Goal: Information Seeking & Learning: Learn about a topic

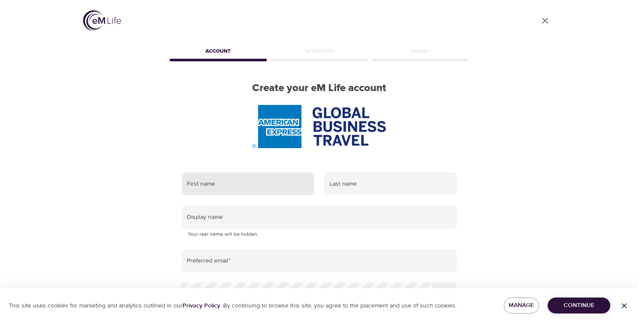
click at [274, 187] on input "text" at bounding box center [248, 183] width 132 height 23
type input "[PERSON_NAME]"
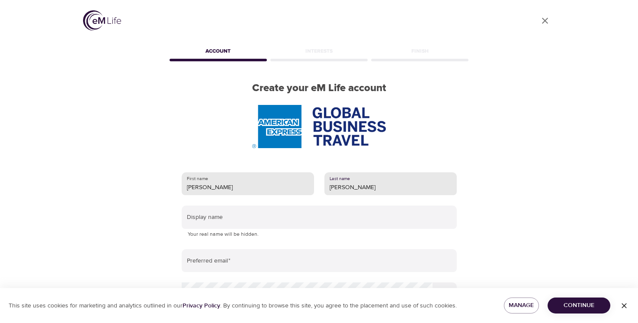
type input "[PERSON_NAME]"
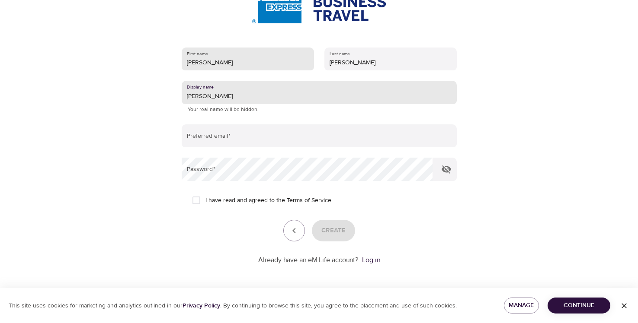
scroll to position [125, 0]
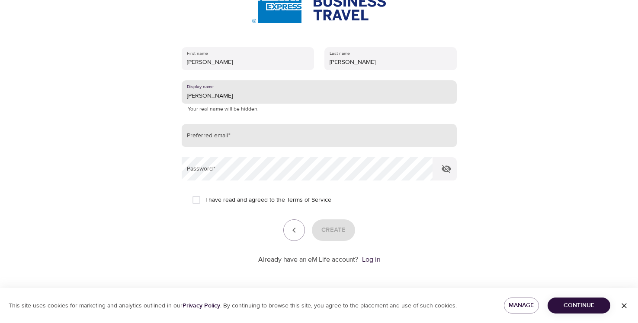
type input "[PERSON_NAME]"
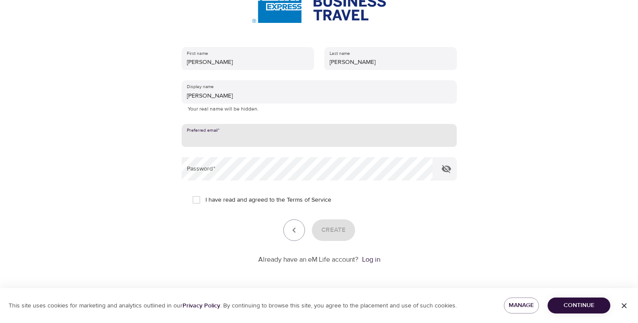
click at [226, 144] on input "email" at bounding box center [319, 135] width 275 height 23
type input "[PERSON_NAME][EMAIL_ADDRESS][PERSON_NAME][DOMAIN_NAME]"
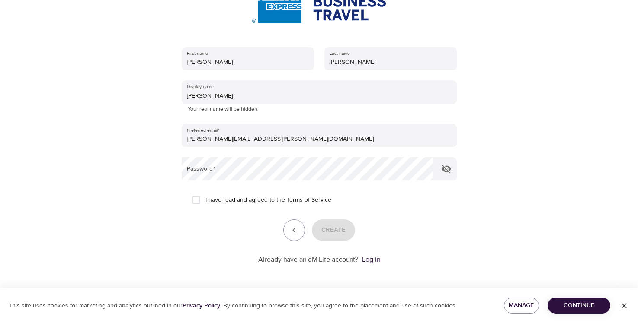
click at [254, 182] on form "First name Marta Last name Hyjek Display name Marta Your real name will be hidd…" at bounding box center [319, 153] width 275 height 223
click at [443, 170] on icon "button" at bounding box center [446, 169] width 10 height 8
click at [236, 203] on span "I have read and agreed to the Terms of Service" at bounding box center [268, 200] width 126 height 9
click at [205, 203] on input "I have read and agreed to the Terms of Service" at bounding box center [196, 200] width 18 height 18
checkbox input "true"
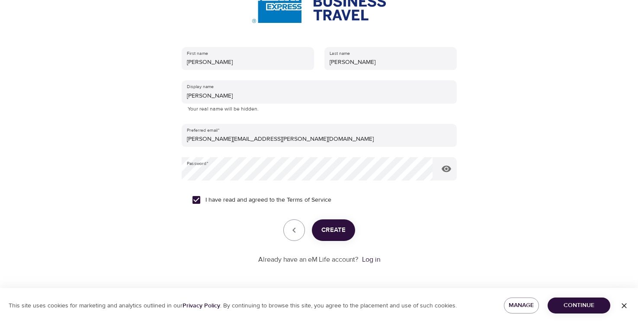
click at [231, 243] on form "First name Marta Last name Hyjek Display name Marta Your real name will be hidd…" at bounding box center [319, 153] width 275 height 223
click at [340, 233] on span "Create" at bounding box center [333, 230] width 24 height 11
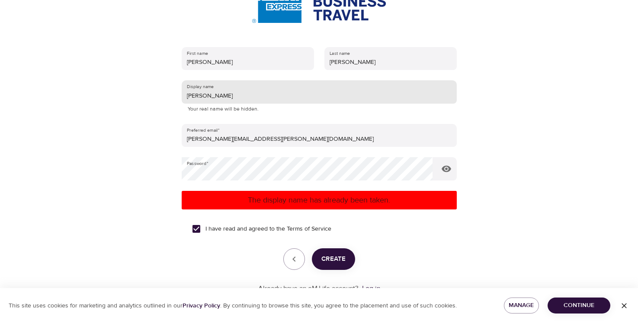
click at [216, 96] on input "Marta" at bounding box center [319, 91] width 275 height 23
type input "MartaH"
click at [337, 264] on span "Create" at bounding box center [333, 259] width 24 height 11
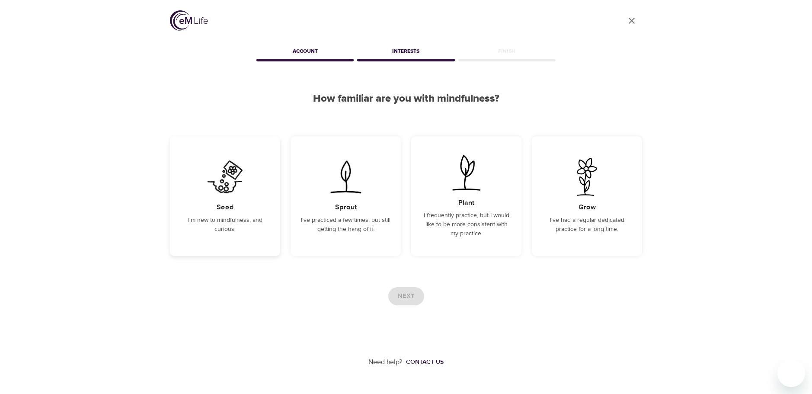
click at [234, 194] on img at bounding box center [225, 177] width 44 height 38
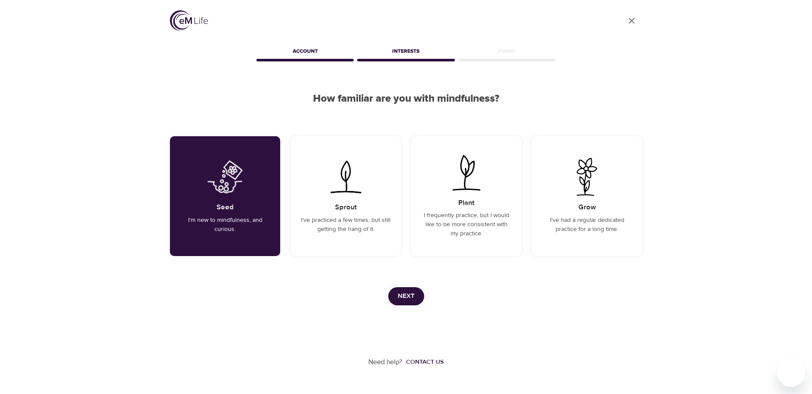
click at [415, 296] on button "Next" at bounding box center [406, 296] width 36 height 18
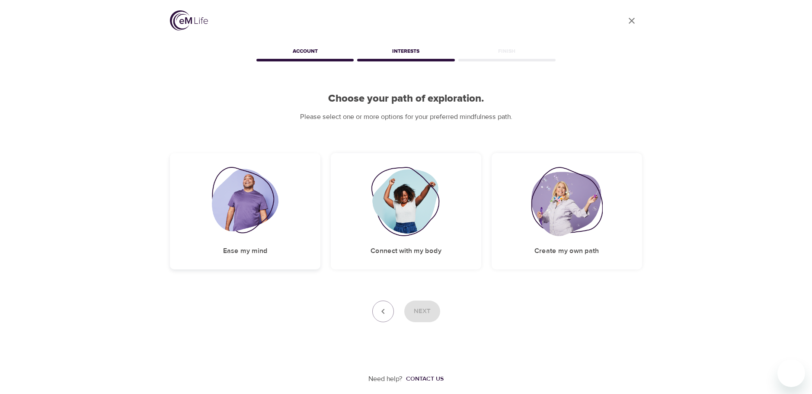
click at [272, 226] on img at bounding box center [245, 201] width 67 height 69
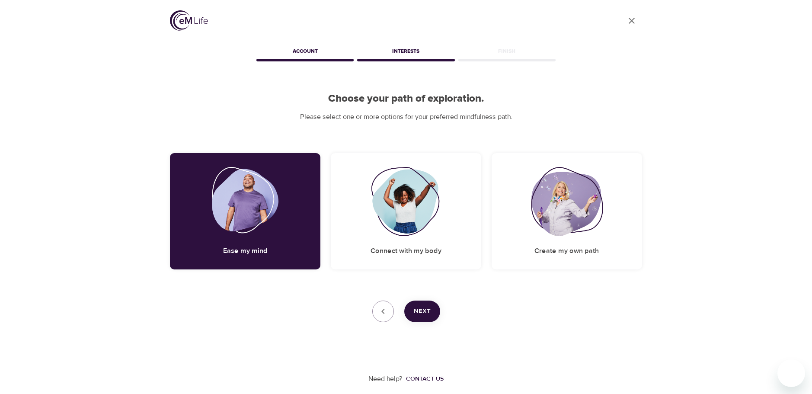
click at [436, 312] on button "Next" at bounding box center [422, 311] width 36 height 22
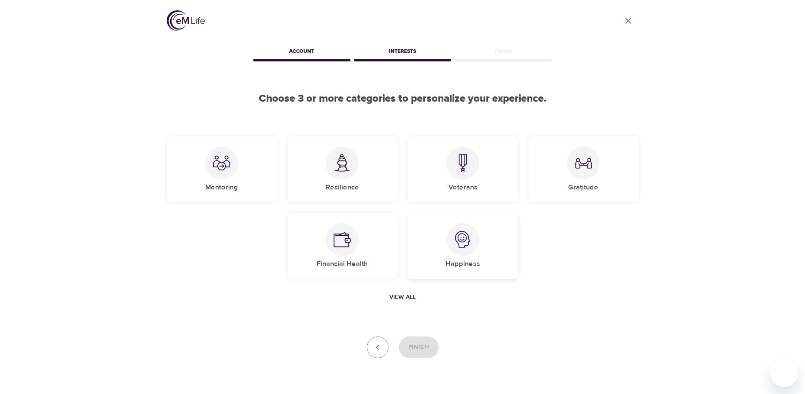
click at [464, 258] on div "Happiness" at bounding box center [463, 246] width 110 height 66
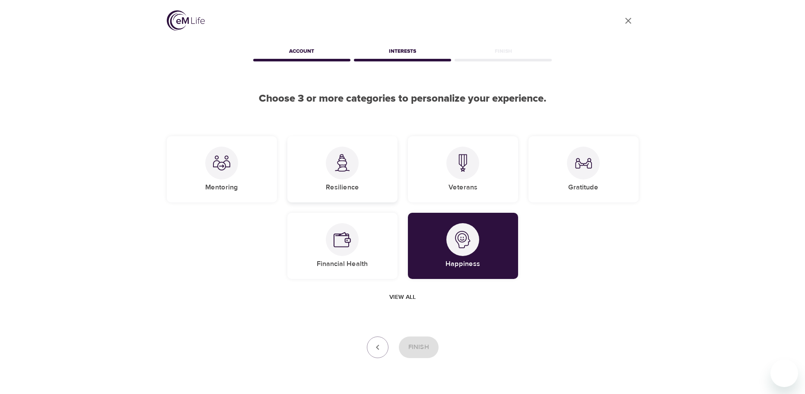
click at [370, 188] on div "Resilience" at bounding box center [342, 169] width 110 height 66
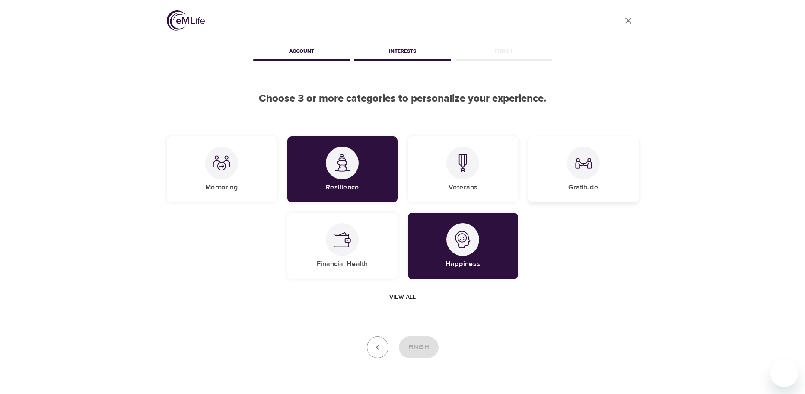
click at [589, 184] on h5 "Gratitude" at bounding box center [583, 187] width 30 height 9
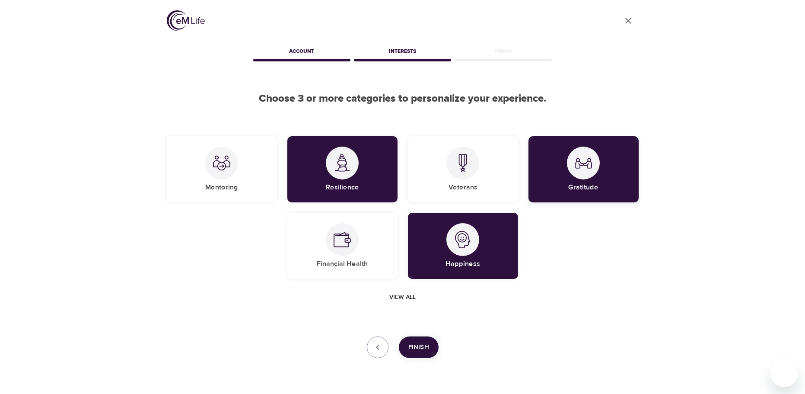
click at [606, 169] on div "Gratitude" at bounding box center [584, 169] width 110 height 66
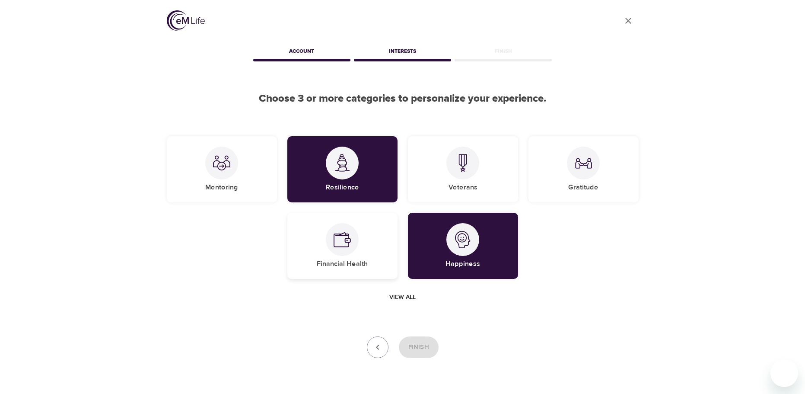
click at [383, 261] on div "Financial Health" at bounding box center [342, 246] width 110 height 66
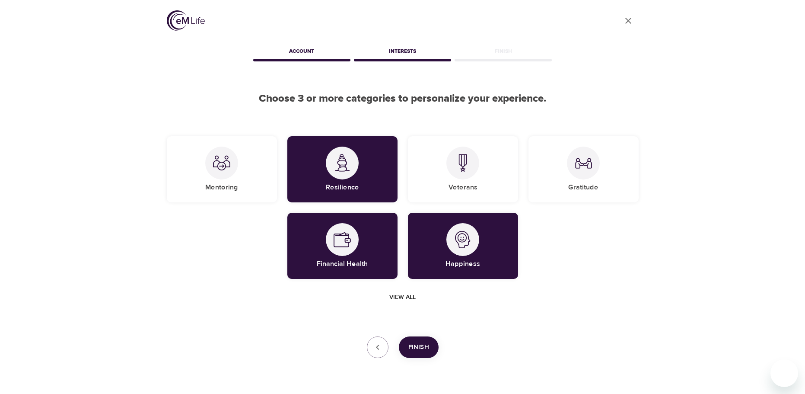
click at [431, 323] on button "Finish" at bounding box center [419, 347] width 40 height 22
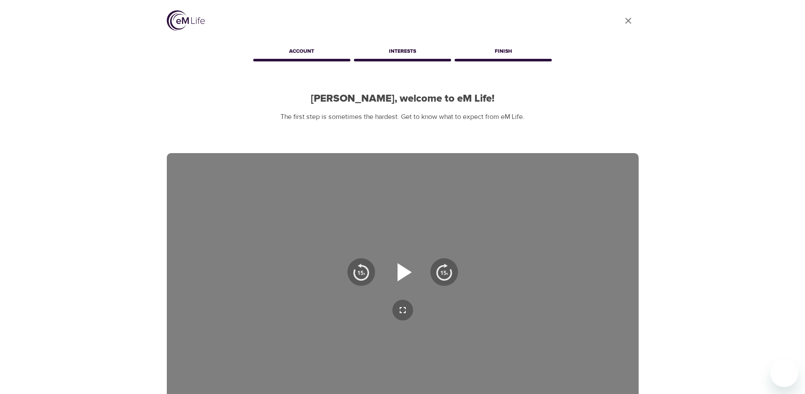
click at [406, 268] on icon "button" at bounding box center [402, 271] width 31 height 31
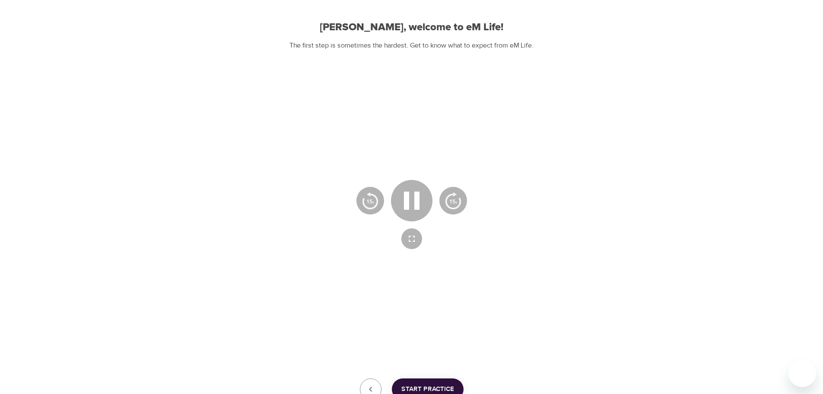
scroll to position [86, 0]
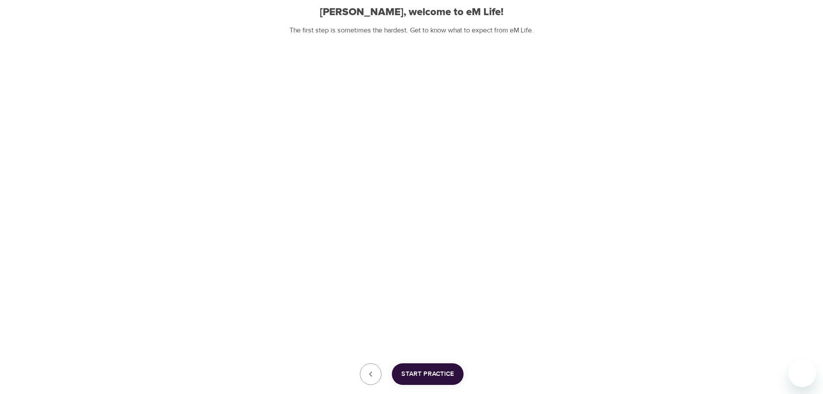
click at [449, 323] on span "Start Practice" at bounding box center [428, 373] width 53 height 11
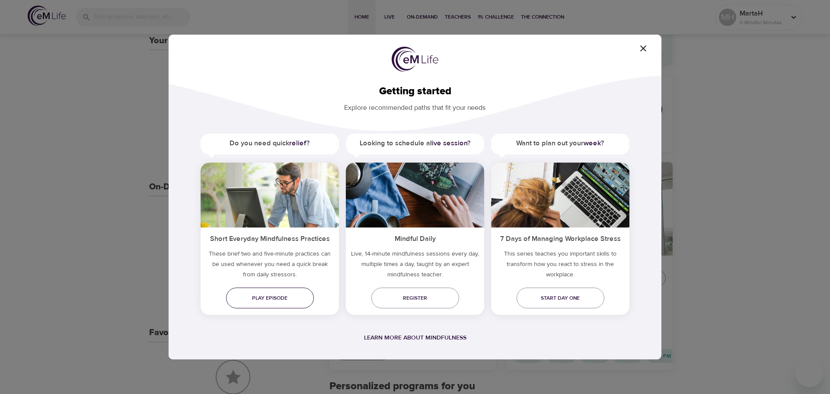
click at [274, 295] on span "Play episode" at bounding box center [270, 298] width 74 height 9
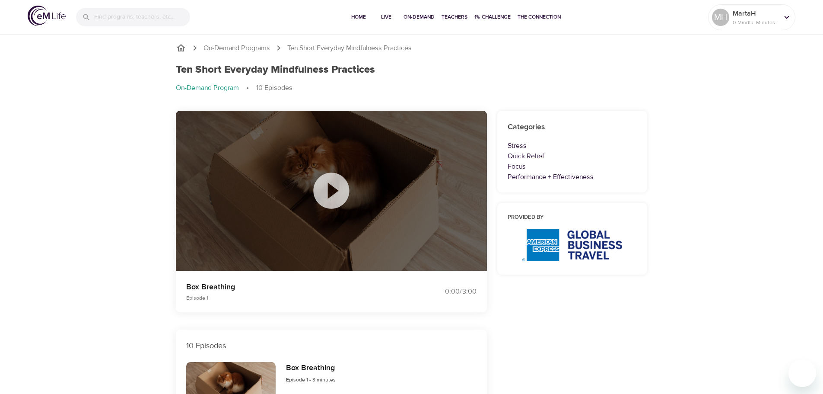
click at [330, 199] on icon at bounding box center [331, 190] width 36 height 36
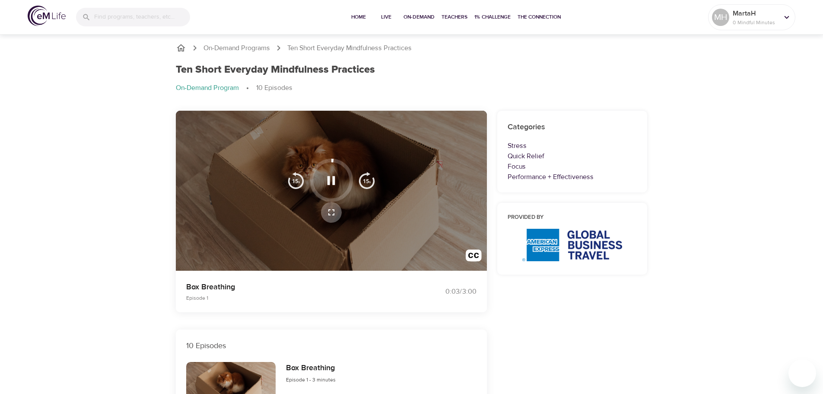
click at [330, 210] on icon "button" at bounding box center [332, 212] width 6 height 6
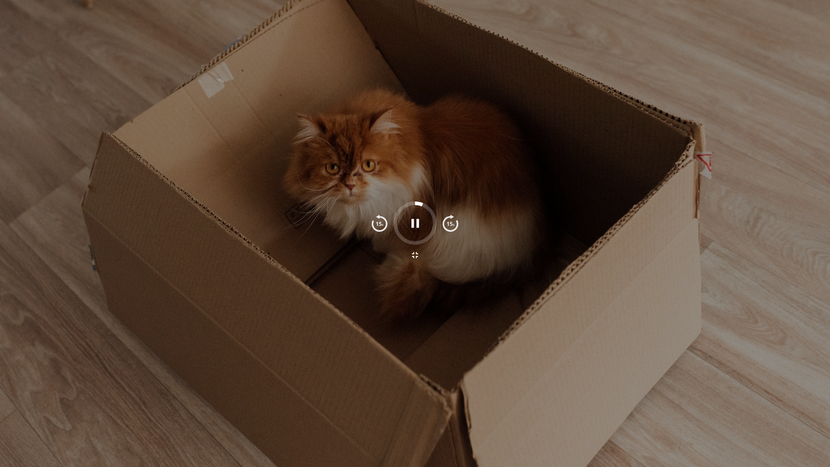
click at [415, 222] on icon "button" at bounding box center [415, 223] width 15 height 15
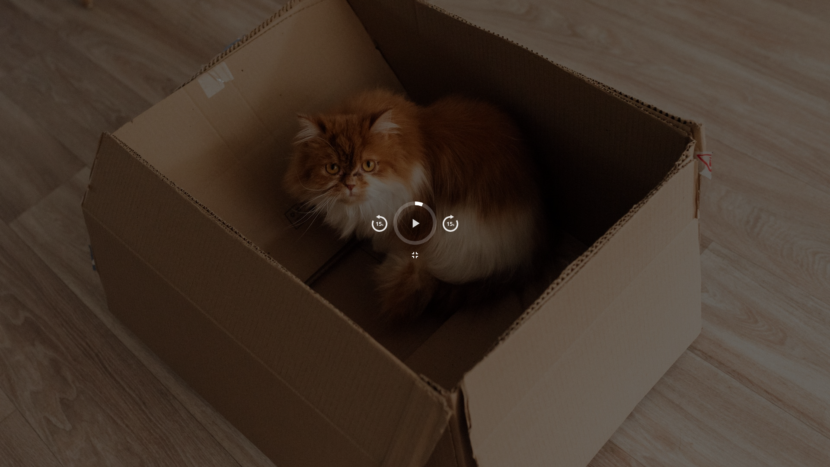
click at [415, 222] on icon "button" at bounding box center [415, 223] width 7 height 9
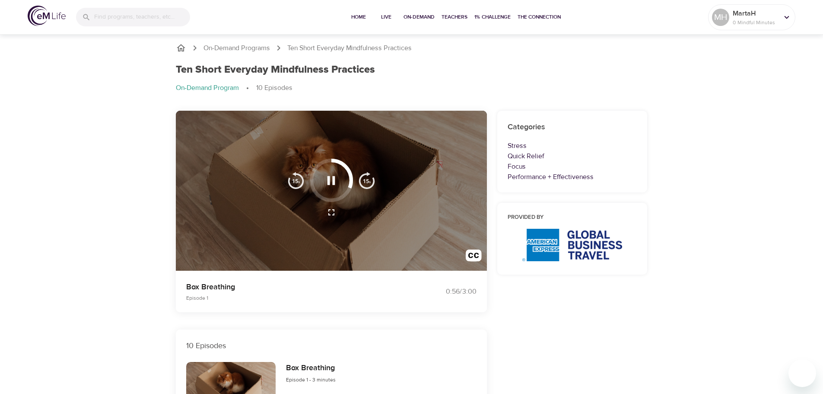
drag, startPoint x: 334, startPoint y: 211, endPoint x: 334, endPoint y: 263, distance: 52.3
click at [334, 211] on icon "button" at bounding box center [332, 212] width 6 height 6
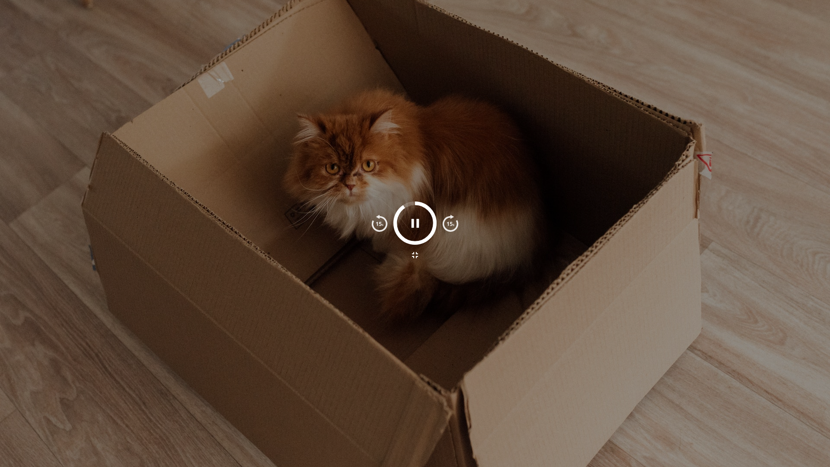
click at [418, 253] on icon "button" at bounding box center [415, 255] width 10 height 10
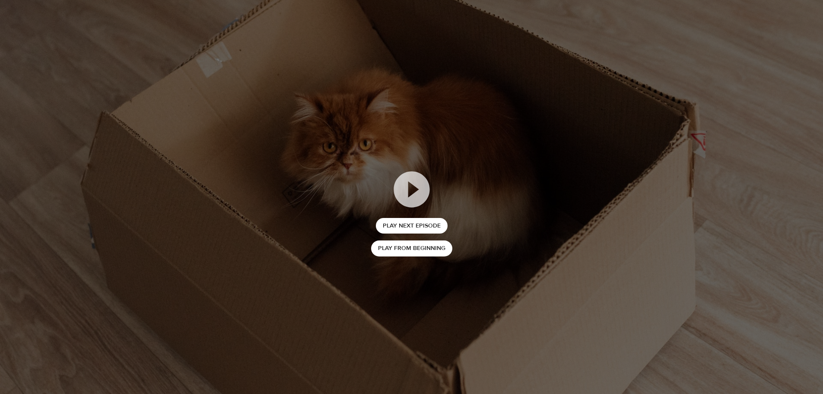
scroll to position [735, 0]
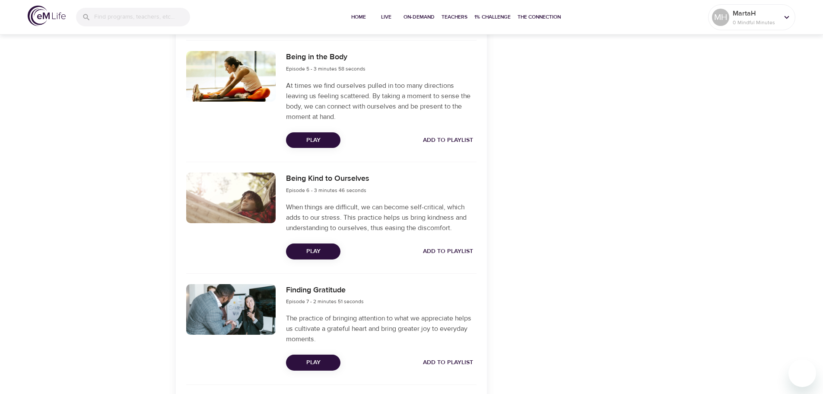
click at [332, 251] on span "Play" at bounding box center [313, 251] width 41 height 11
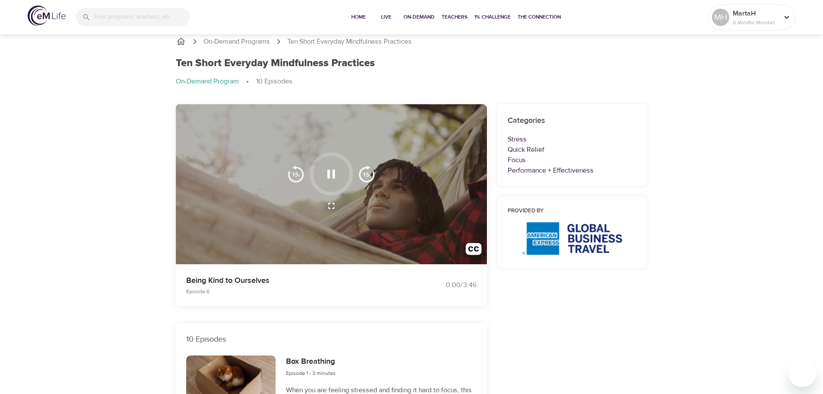
scroll to position [0, 0]
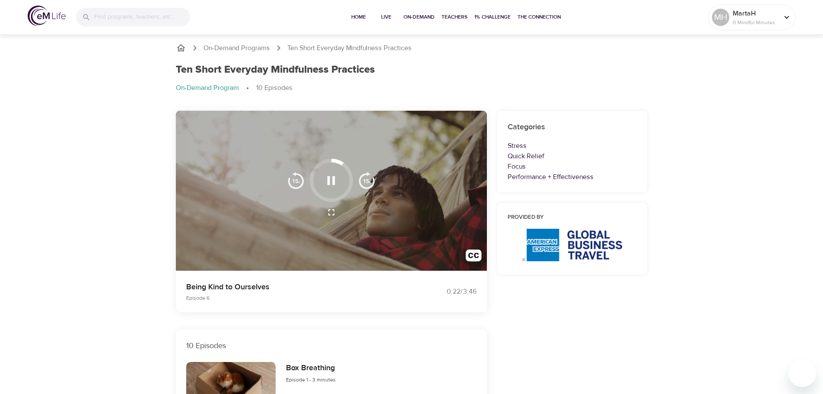
click at [335, 180] on icon "button" at bounding box center [332, 180] width 8 height 9
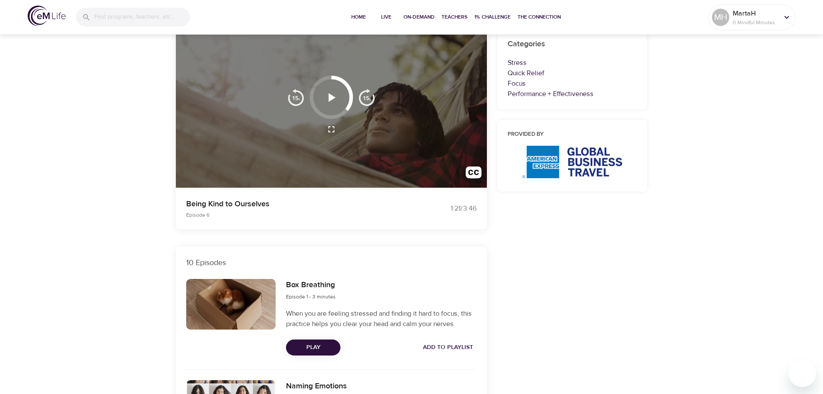
scroll to position [86, 0]
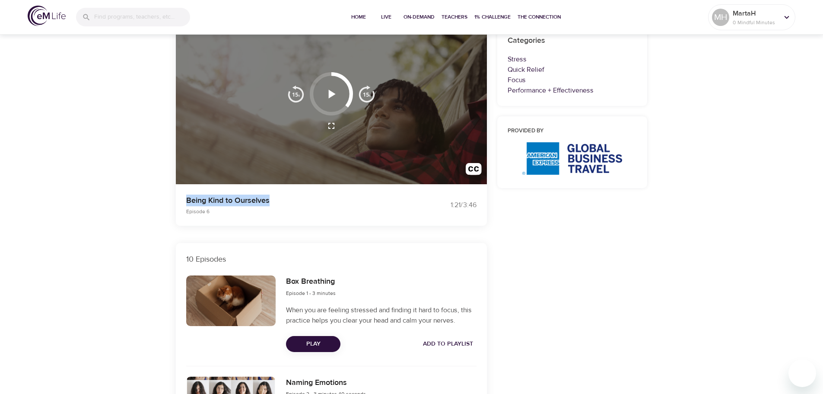
drag, startPoint x: 188, startPoint y: 203, endPoint x: 271, endPoint y: 201, distance: 82.1
click at [271, 201] on p "Being Kind to Ourselves" at bounding box center [293, 201] width 215 height 12
copy p "Being Kind to Ourselves"
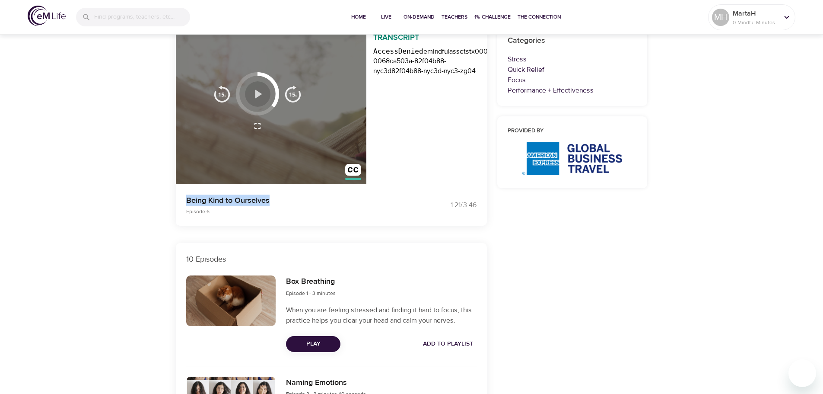
click at [254, 96] on icon "button" at bounding box center [257, 93] width 15 height 15
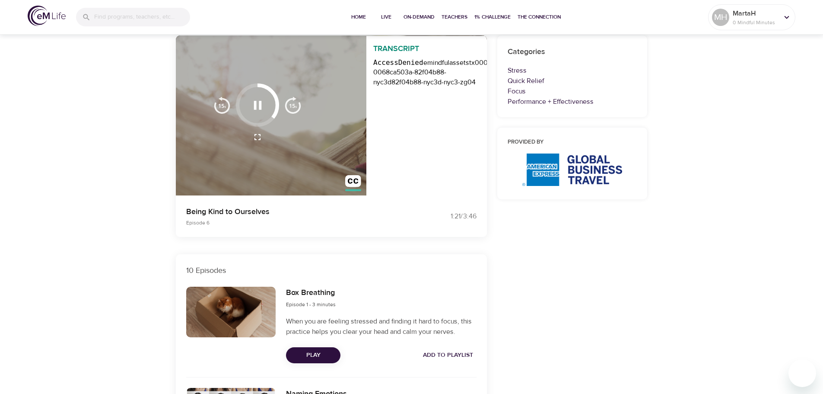
scroll to position [43, 0]
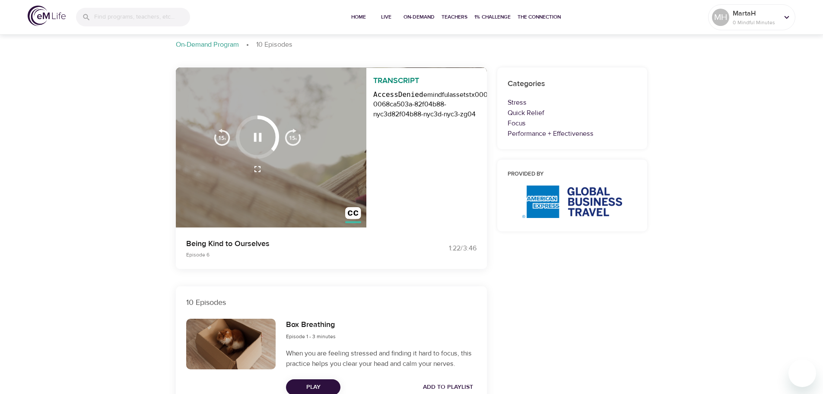
click at [351, 212] on img "button" at bounding box center [353, 215] width 16 height 16
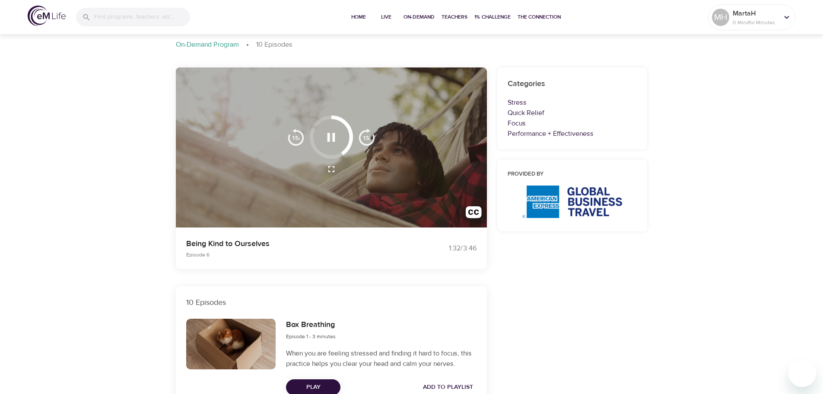
click at [335, 139] on icon "button" at bounding box center [332, 137] width 8 height 9
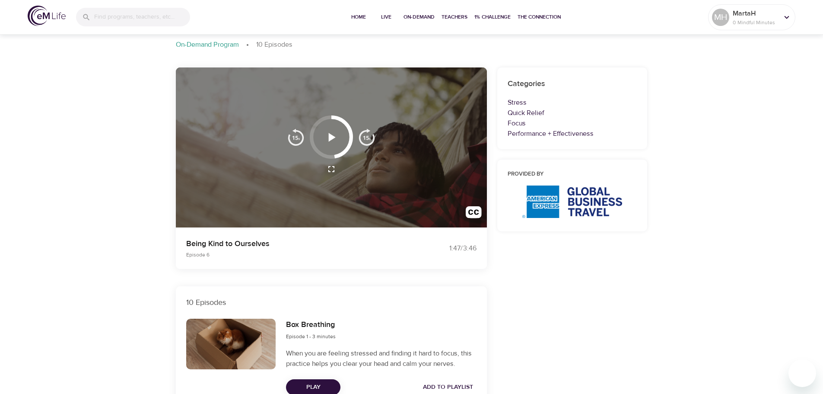
click at [335, 139] on icon "button" at bounding box center [331, 137] width 15 height 15
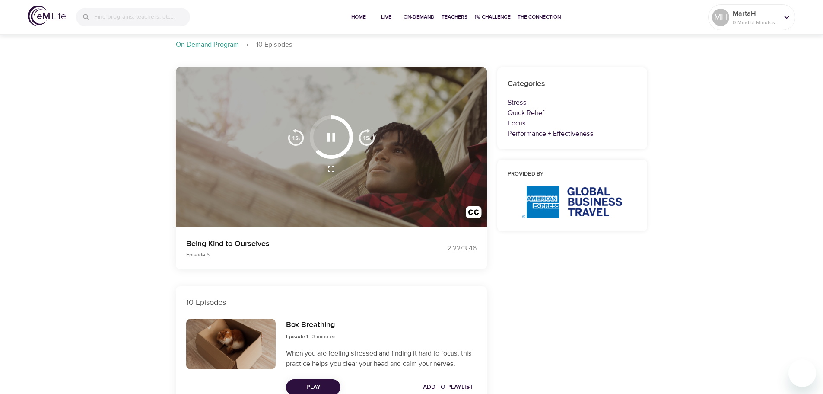
click at [333, 135] on icon "button" at bounding box center [332, 137] width 8 height 9
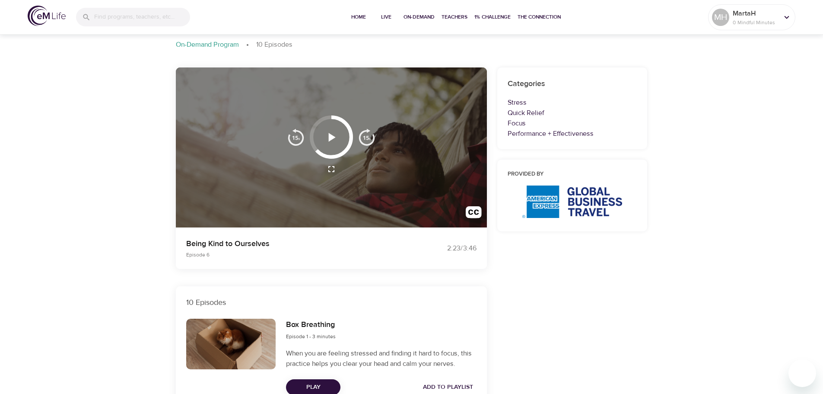
click at [335, 155] on div at bounding box center [331, 136] width 43 height 43
click at [335, 134] on icon "button" at bounding box center [331, 137] width 15 height 15
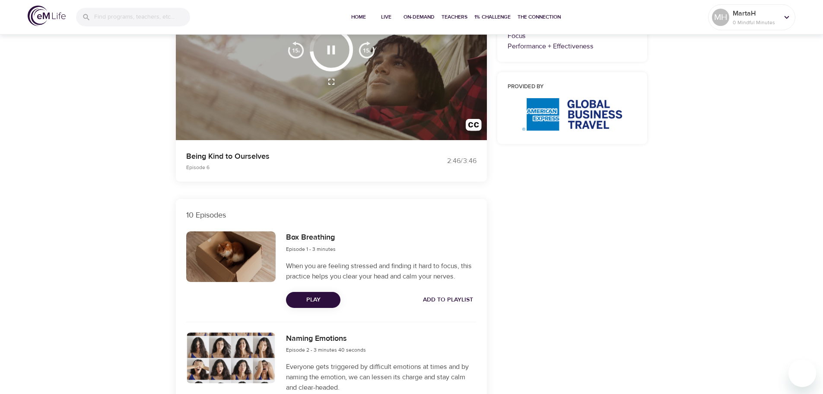
scroll to position [0, 0]
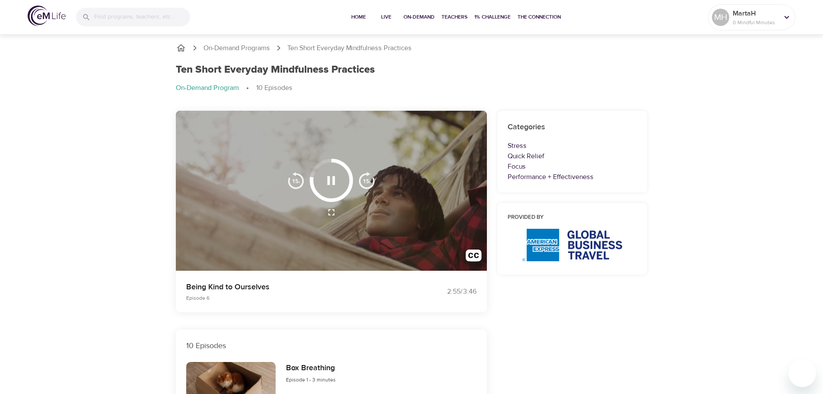
click at [334, 177] on icon "button" at bounding box center [332, 180] width 8 height 9
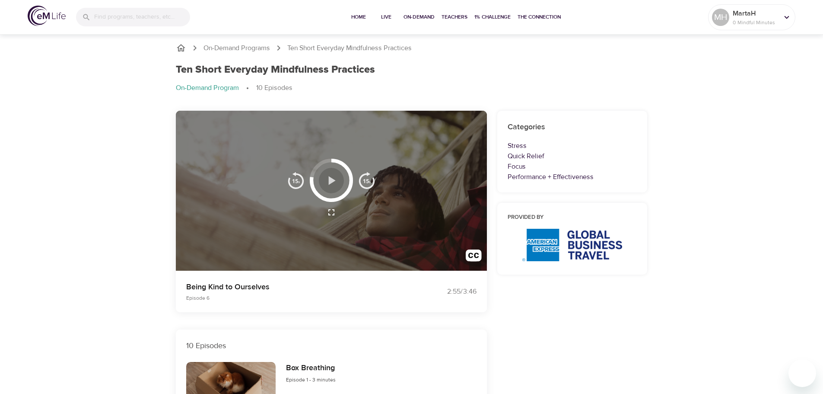
click at [332, 179] on icon "button" at bounding box center [332, 180] width 7 height 9
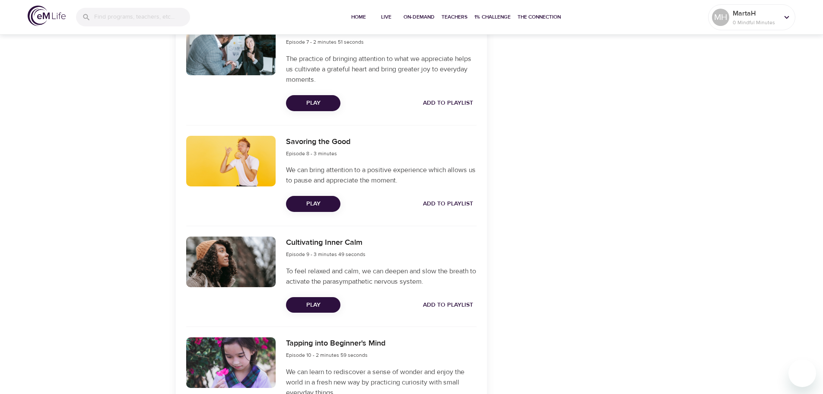
scroll to position [1078, 0]
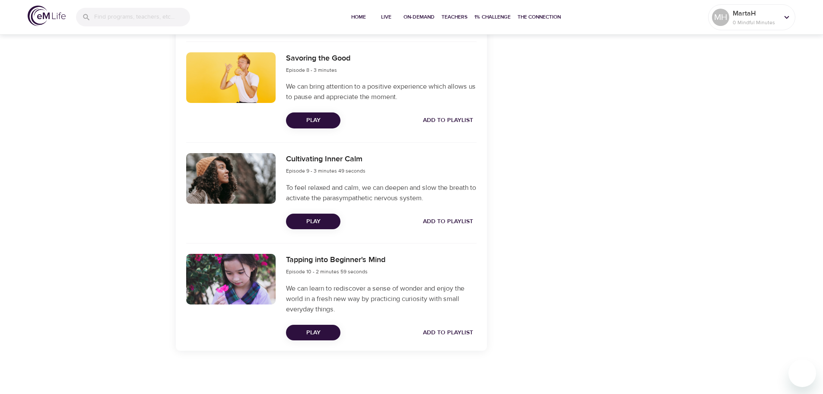
click at [329, 326] on button "Play" at bounding box center [313, 333] width 54 height 16
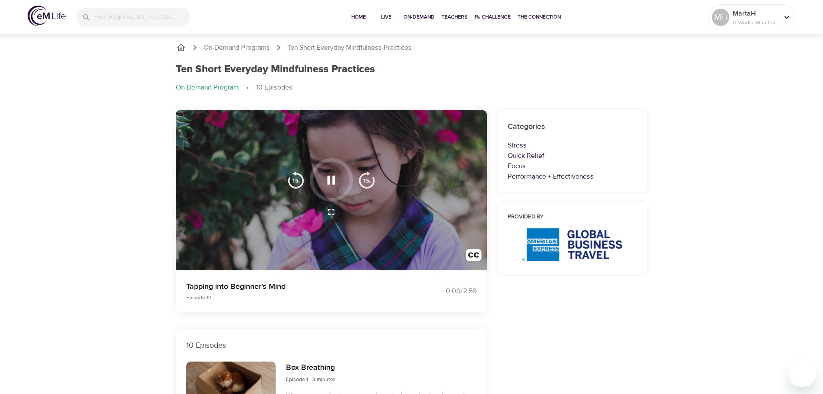
scroll to position [0, 0]
click at [260, 288] on p "Tapping into Beginner's Mind" at bounding box center [293, 287] width 215 height 12
copy p "Tapping into Beginner's Mind"
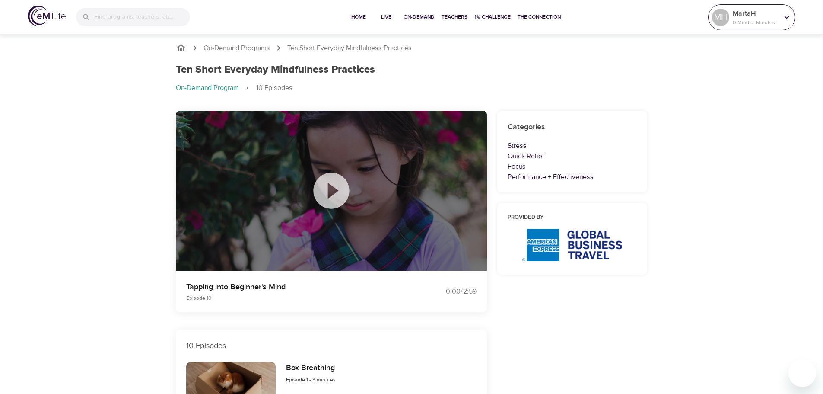
click at [787, 22] on div at bounding box center [787, 17] width 13 height 13
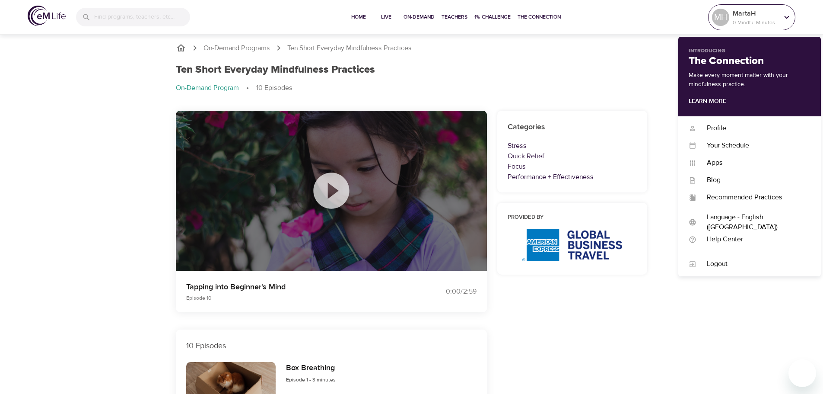
click at [787, 21] on icon at bounding box center [787, 18] width 10 height 10
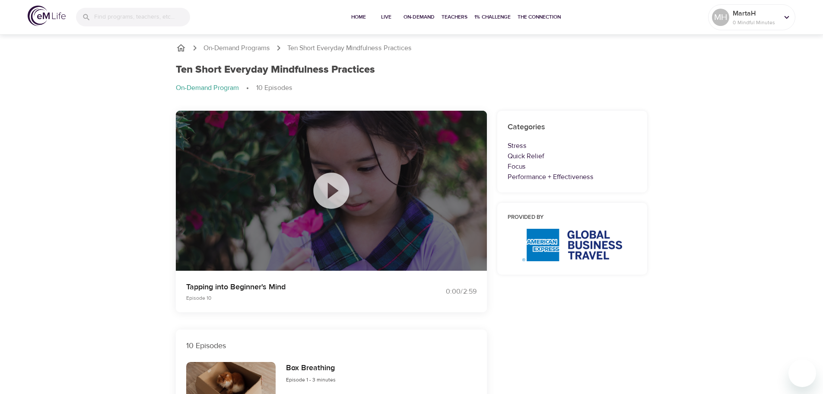
click at [31, 14] on img at bounding box center [47, 16] width 38 height 20
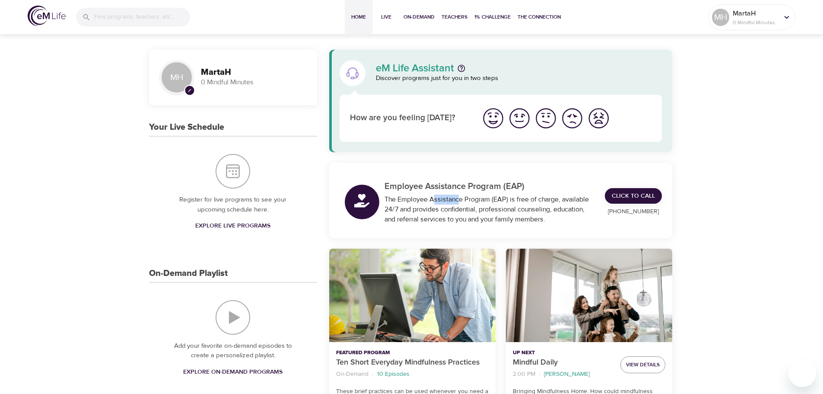
drag, startPoint x: 455, startPoint y: 199, endPoint x: 433, endPoint y: 198, distance: 22.1
click at [433, 198] on div "The Employee Assistance Program (EAP) is free of charge, available 24/7 and pro…" at bounding box center [490, 210] width 211 height 30
drag, startPoint x: 429, startPoint y: 200, endPoint x: 418, endPoint y: 213, distance: 16.9
click at [418, 213] on div "The Employee Assistance Program (EAP) is free of charge, available 24/7 and pro…" at bounding box center [490, 210] width 211 height 30
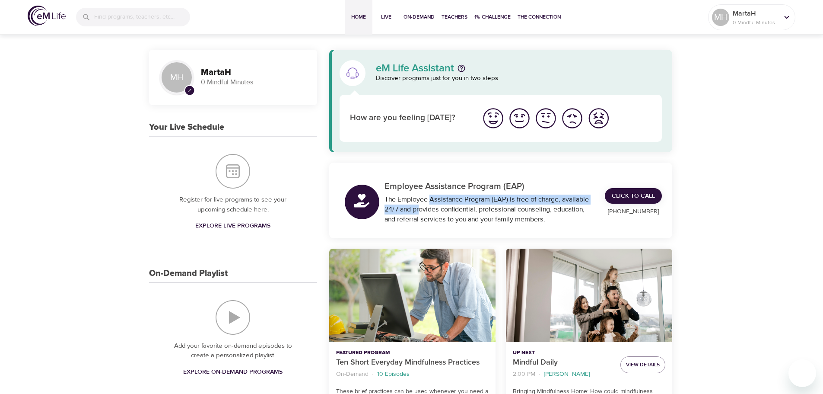
click at [418, 213] on div "The Employee Assistance Program (EAP) is free of charge, available 24/7 and pro…" at bounding box center [490, 210] width 211 height 30
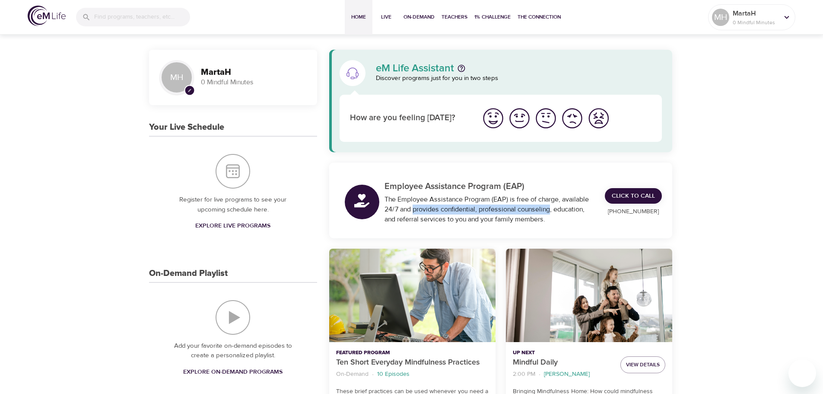
drag, startPoint x: 418, startPoint y: 213, endPoint x: 547, endPoint y: 207, distance: 128.9
click at [547, 207] on div "The Employee Assistance Program (EAP) is free of charge, available 24/7 and pro…" at bounding box center [490, 210] width 211 height 30
drag, startPoint x: 511, startPoint y: 217, endPoint x: 401, endPoint y: 217, distance: 110.2
click at [401, 217] on div "The Employee Assistance Program (EAP) is free of charge, available 24/7 and pro…" at bounding box center [490, 210] width 211 height 30
click at [370, 197] on div at bounding box center [362, 202] width 35 height 35
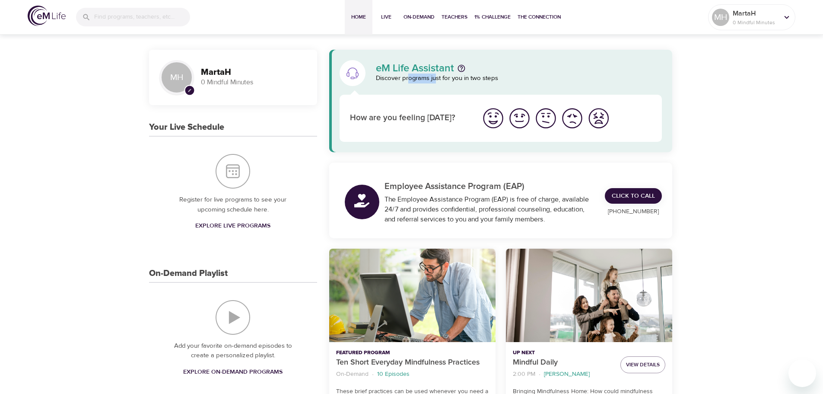
drag, startPoint x: 408, startPoint y: 80, endPoint x: 444, endPoint y: 76, distance: 36.9
click at [444, 76] on p "Discover programs just for you in two steps" at bounding box center [519, 78] width 287 height 10
click at [541, 119] on img "I'm feeling ok" at bounding box center [546, 118] width 24 height 24
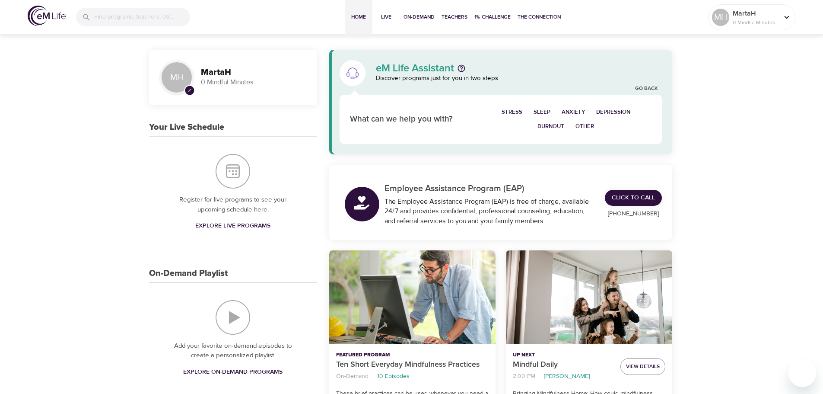
click at [570, 111] on span "Anxiety" at bounding box center [573, 112] width 23 height 10
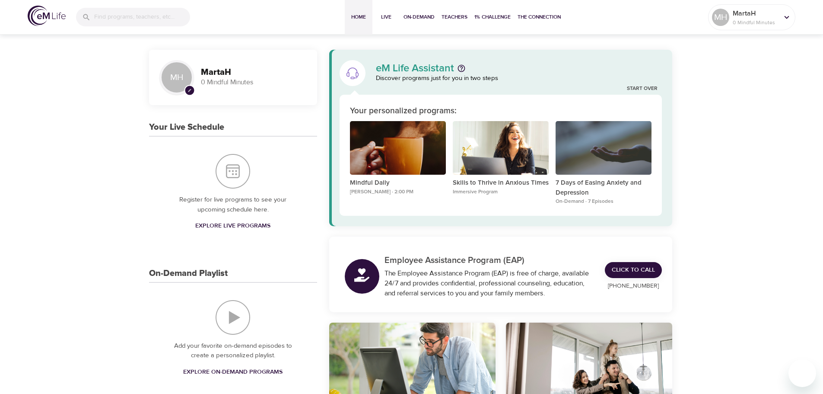
drag, startPoint x: 628, startPoint y: 211, endPoint x: 663, endPoint y: 201, distance: 36.3
click at [663, 201] on div "eM Life Assistant Discover programs just for you in two steps Start Over Your p…" at bounding box center [501, 138] width 344 height 176
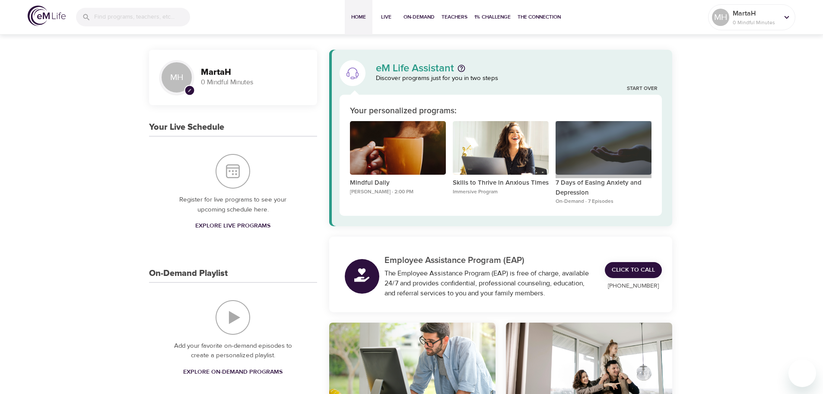
click at [624, 156] on div "7 Days of Easing Anxiety and Depression" at bounding box center [604, 148] width 96 height 54
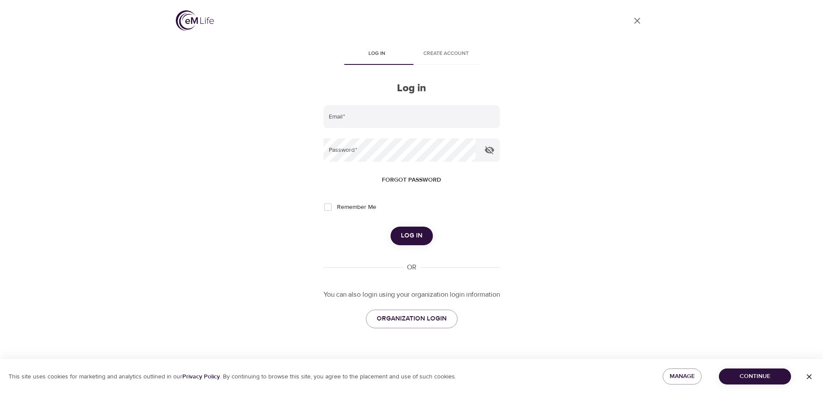
type input "[PERSON_NAME][EMAIL_ADDRESS][PERSON_NAME][DOMAIN_NAME]"
click at [365, 208] on span "Remember Me" at bounding box center [357, 207] width 39 height 9
click at [338, 208] on input "Remember Me" at bounding box center [329, 207] width 18 height 18
checkbox input "true"
click at [417, 225] on form "Email   * [PERSON_NAME][EMAIL_ADDRESS][PERSON_NAME][DOMAIN_NAME] Password   * F…" at bounding box center [415, 175] width 180 height 140
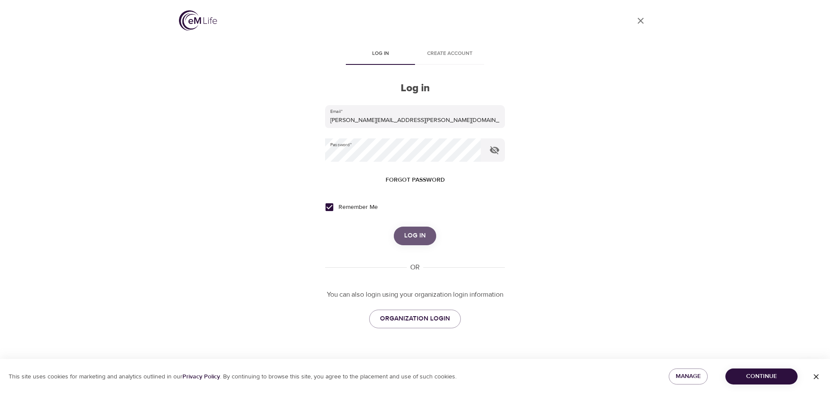
click at [424, 235] on span "Log in" at bounding box center [415, 235] width 22 height 11
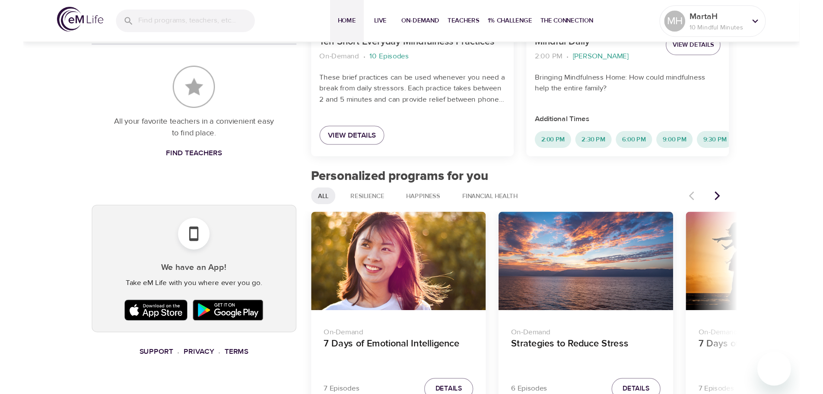
scroll to position [432, 0]
